Goal: Transaction & Acquisition: Download file/media

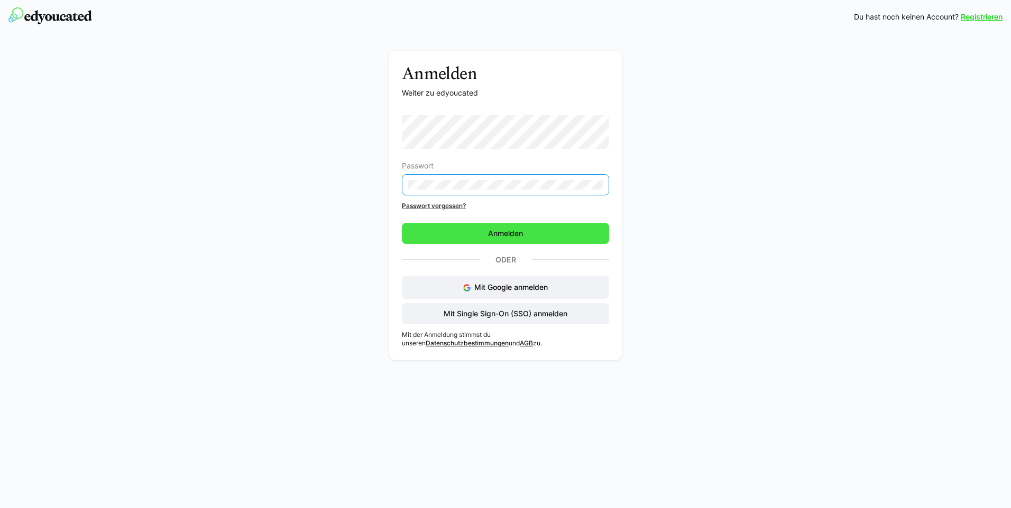
click at [489, 237] on span "Anmelden" at bounding box center [505, 233] width 38 height 11
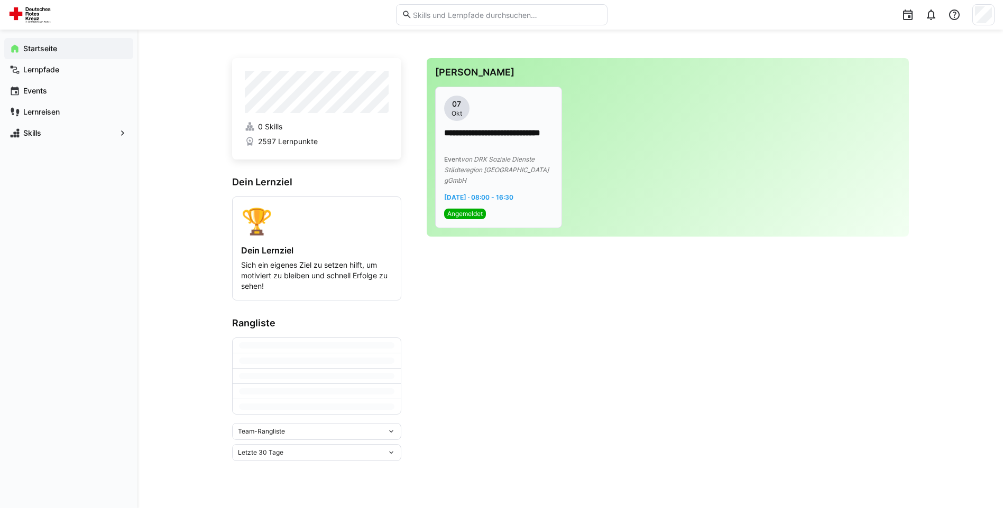
click at [487, 137] on p "**********" at bounding box center [498, 139] width 109 height 24
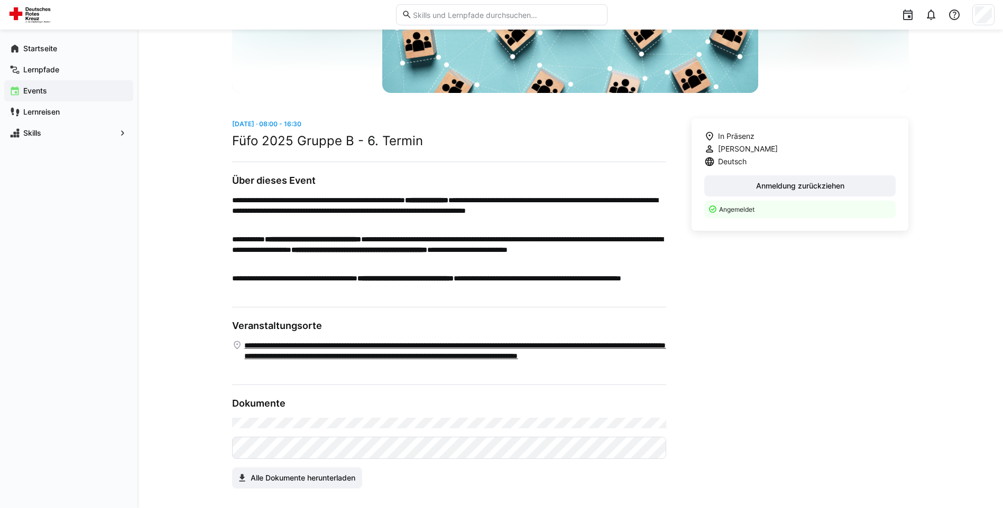
scroll to position [199, 0]
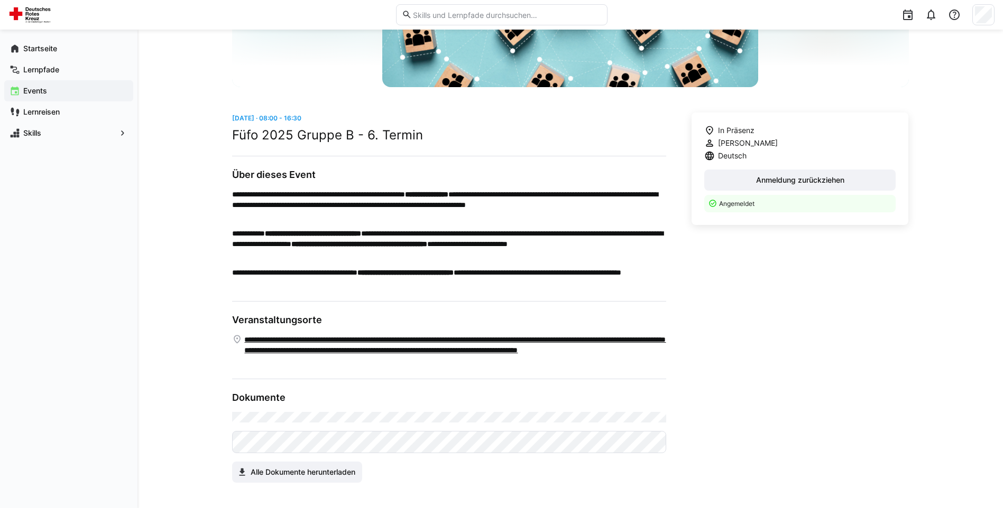
click at [132, 336] on div "Startseite Lernpfade Events Lernreisen Skills" at bounding box center [68, 269] width 137 height 479
click at [320, 473] on span "Alle Dokumente herunterladen" at bounding box center [303, 472] width 108 height 11
click at [984, 121] on div "**********" at bounding box center [569, 169] width 865 height 678
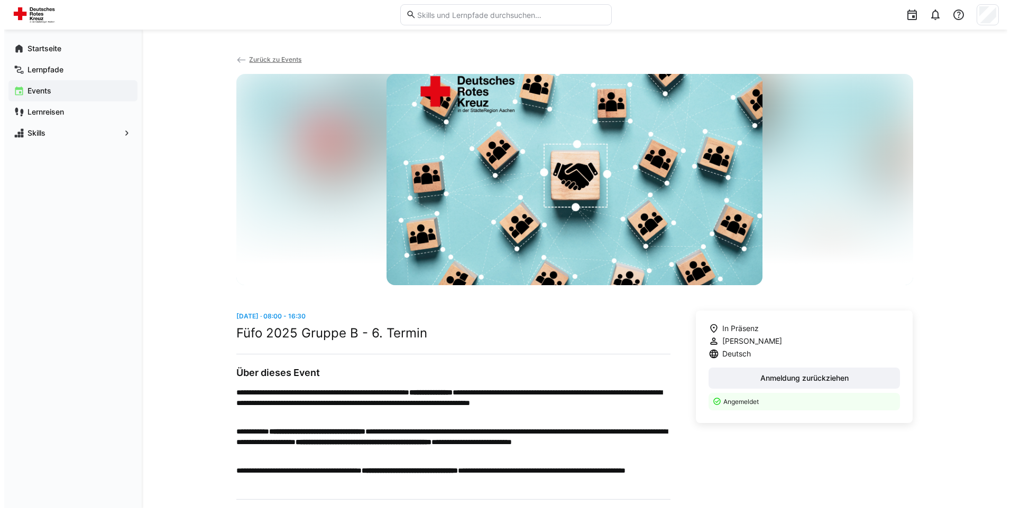
scroll to position [0, 0]
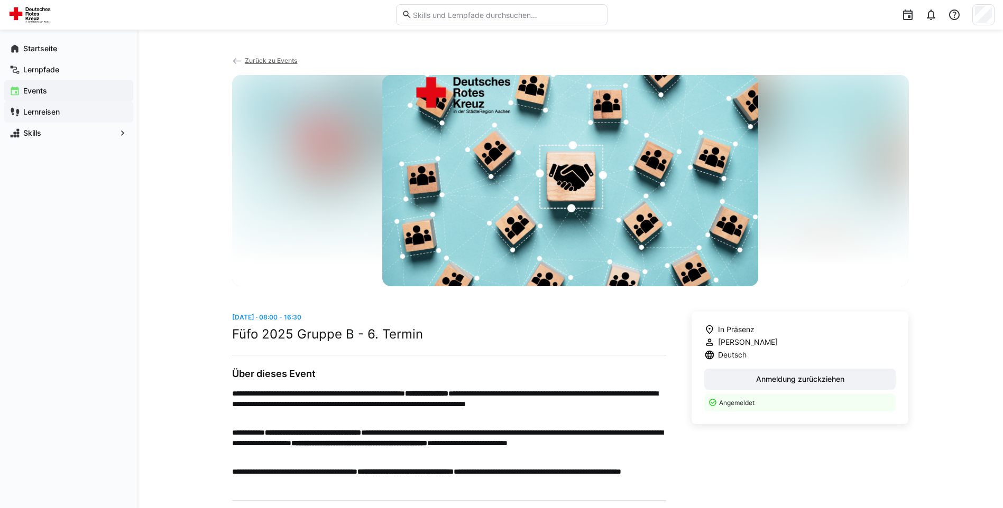
click at [88, 117] on span "Lernreisen" at bounding box center [75, 112] width 106 height 11
click at [82, 130] on span "Skills" at bounding box center [69, 133] width 94 height 11
click at [98, 138] on div "Skills" at bounding box center [68, 133] width 129 height 21
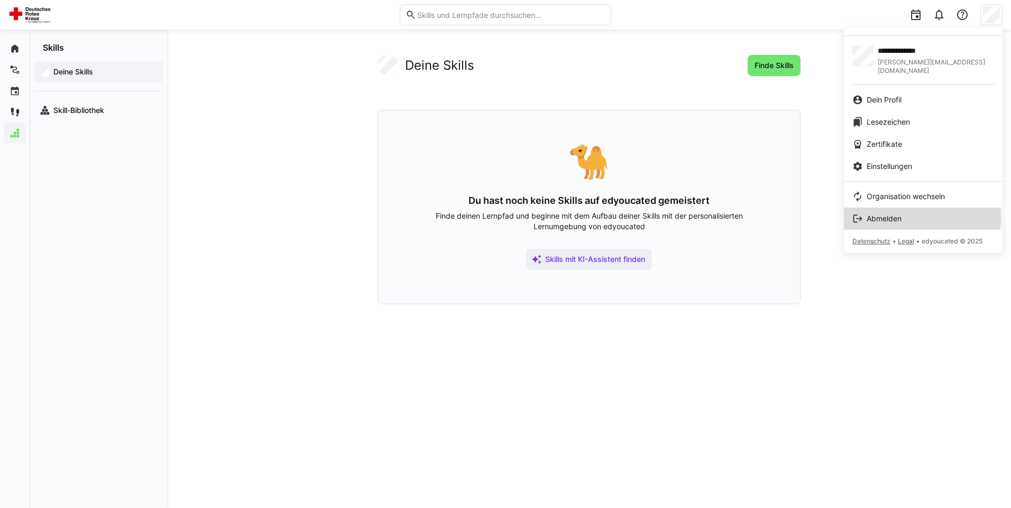
click at [898, 214] on span "Abmelden" at bounding box center [883, 219] width 35 height 11
